Goal: Task Accomplishment & Management: Use online tool/utility

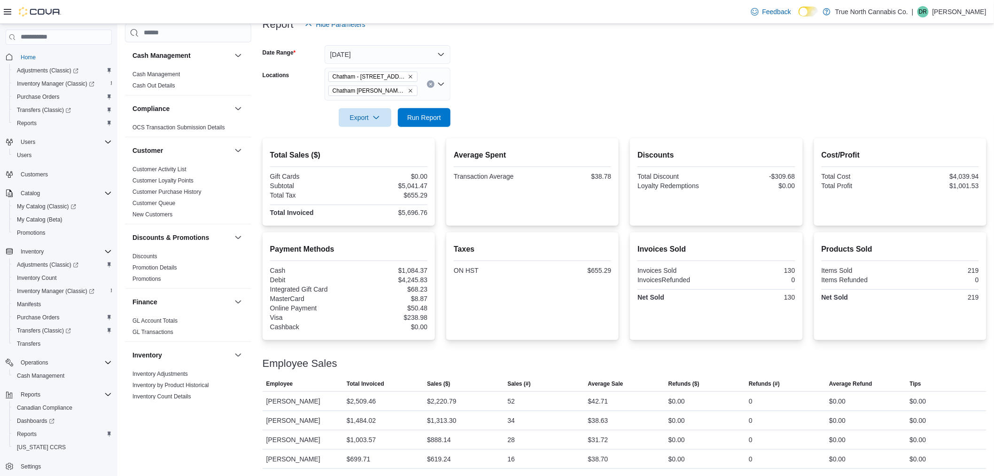
scroll to position [550, 0]
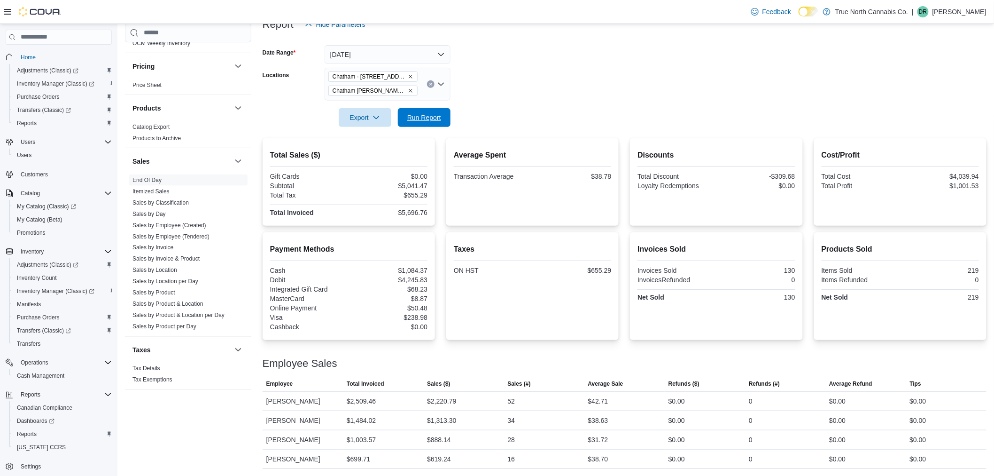
drag, startPoint x: 438, startPoint y: 111, endPoint x: 548, endPoint y: 117, distance: 110.2
click at [438, 111] on span "Run Report" at bounding box center [424, 117] width 41 height 19
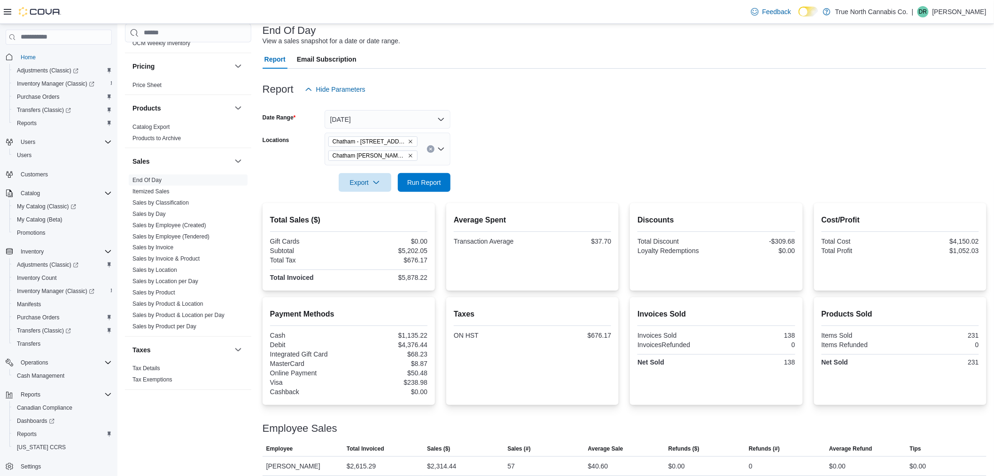
scroll to position [0, 0]
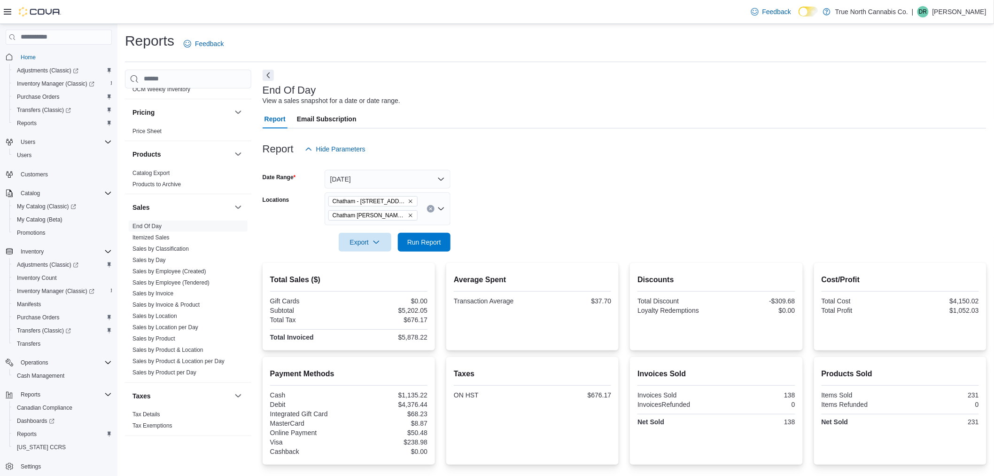
click at [961, 11] on p "[PERSON_NAME]" at bounding box center [960, 11] width 54 height 11
click at [927, 95] on span "Sign Out" at bounding box center [926, 92] width 25 height 9
